Goal: Task Accomplishment & Management: Use online tool/utility

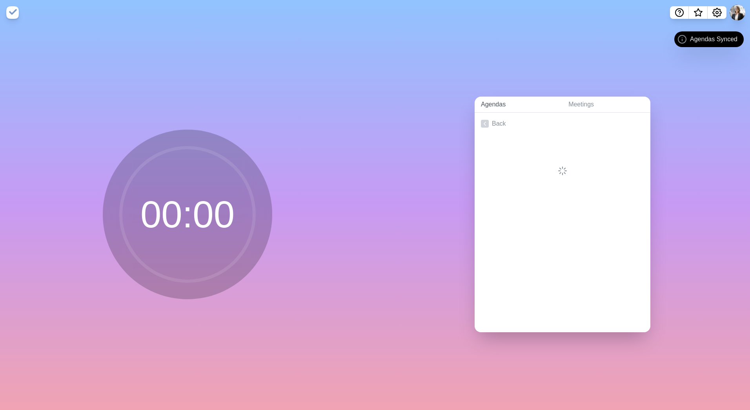
click at [500, 101] on link "Agendas" at bounding box center [519, 105] width 88 height 16
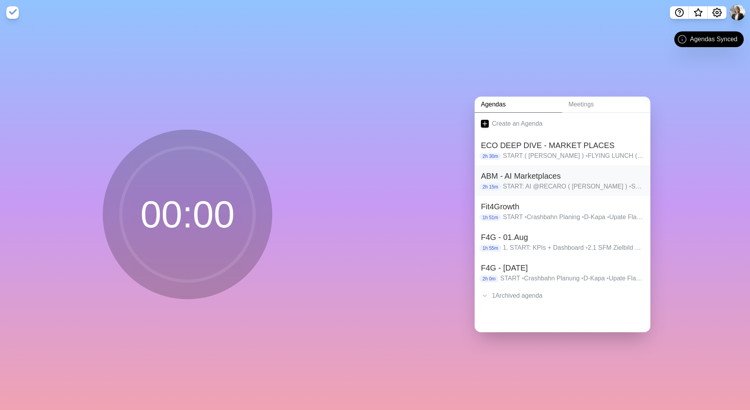
click at [529, 182] on p "START: AI @RECARO ( [PERSON_NAME] ) • STATION SLOT #1 • STATION SLOT #2 • STATI…" at bounding box center [573, 186] width 141 height 9
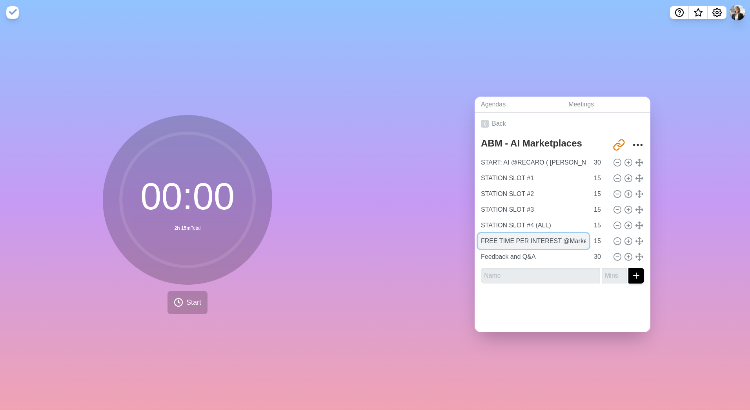
drag, startPoint x: 549, startPoint y: 239, endPoint x: 507, endPoint y: 238, distance: 42.8
click at [507, 238] on input "FREE TIME PER INTEREST @Market Places" at bounding box center [533, 241] width 111 height 16
type input "FREE TIME @Market Places"
click at [691, 209] on div "Agendas Meetings Back ABM - AI Marketplaces http://timeblocks.co/NRd8CSOrqcN30m…" at bounding box center [562, 217] width 375 height 385
